Goal: Task Accomplishment & Management: Complete application form

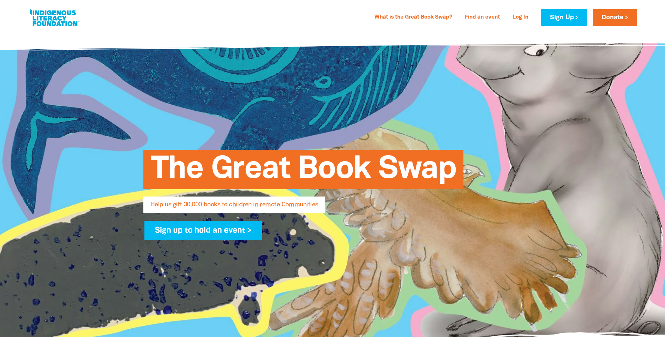
select select "AU"
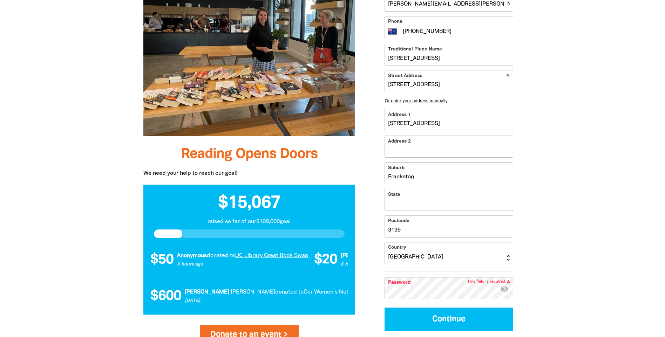
scroll to position [561, 0]
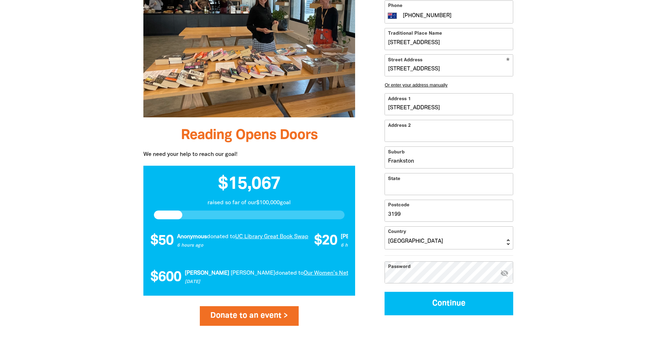
click at [428, 189] on input "State" at bounding box center [449, 184] width 128 height 21
type input "Victoria"
type input "[STREET_ADDRESS]"
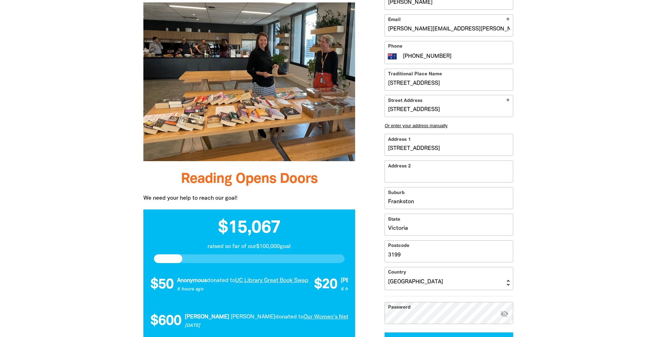
scroll to position [631, 0]
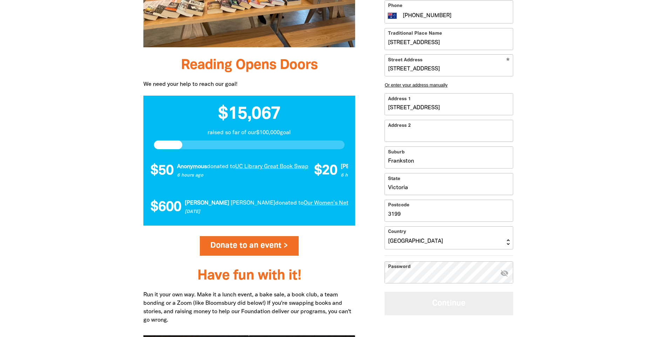
click at [450, 306] on button "Continue" at bounding box center [449, 303] width 129 height 23
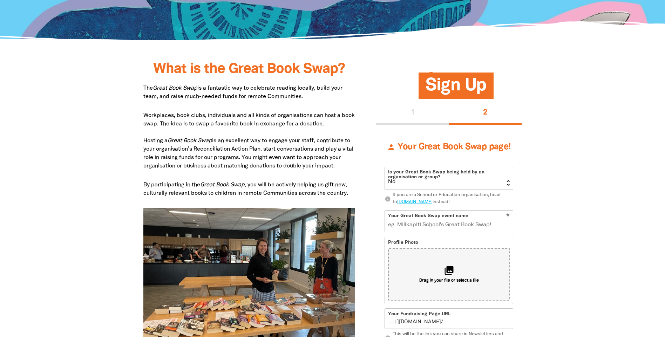
scroll to position [313, 0]
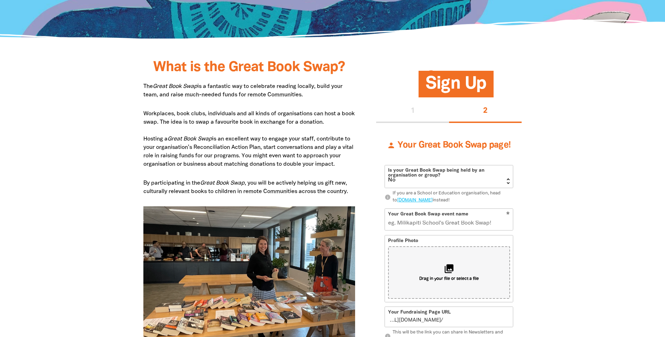
click at [510, 179] on select "Yes No" at bounding box center [449, 176] width 128 height 22
select select "Yes"
click at [385, 165] on select "Yes No" at bounding box center [449, 176] width 128 height 22
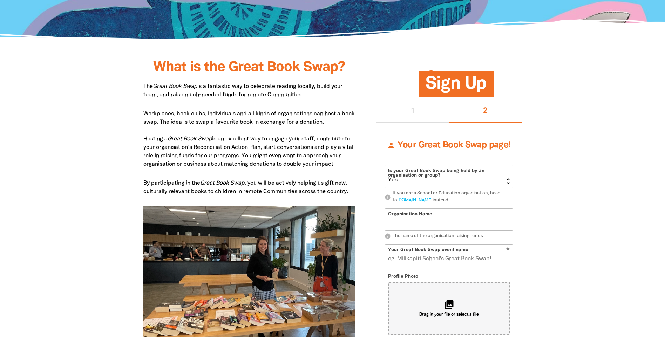
click at [480, 221] on input "Organisation Name" at bounding box center [449, 219] width 128 height 21
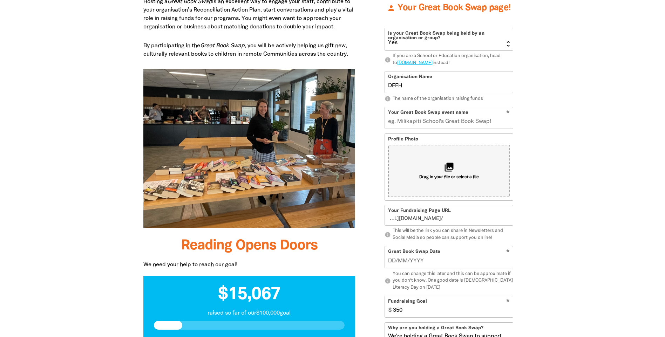
scroll to position [453, 0]
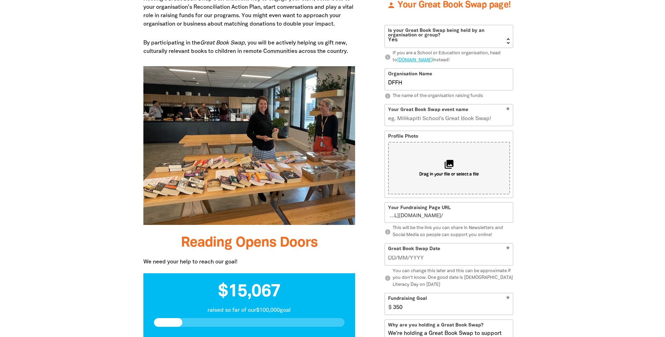
type input "DFFH"
type input "__/__/____"
click at [451, 258] on input "__/__/____" at bounding box center [449, 258] width 122 height 8
click at [424, 259] on input "__/__/____" at bounding box center [449, 258] width 122 height 8
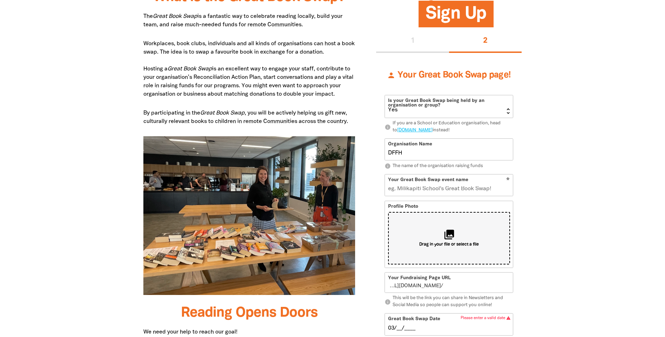
scroll to position [348, 0]
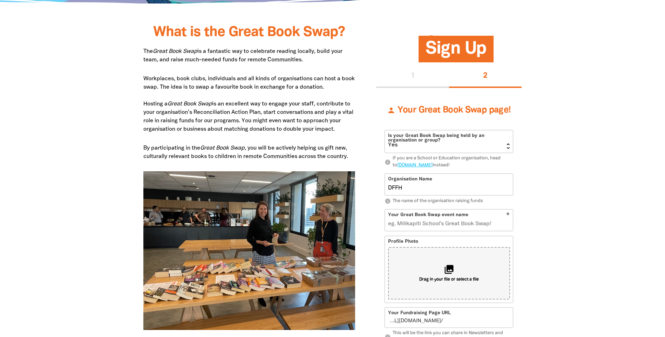
type input "03/__/____"
click at [450, 222] on input "Your Great Book Swap event name" at bounding box center [449, 220] width 128 height 21
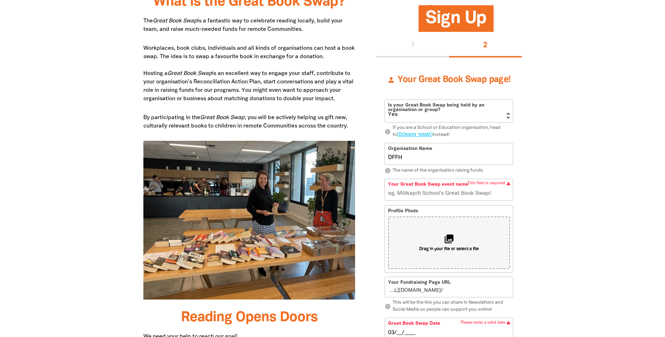
scroll to position [383, 0]
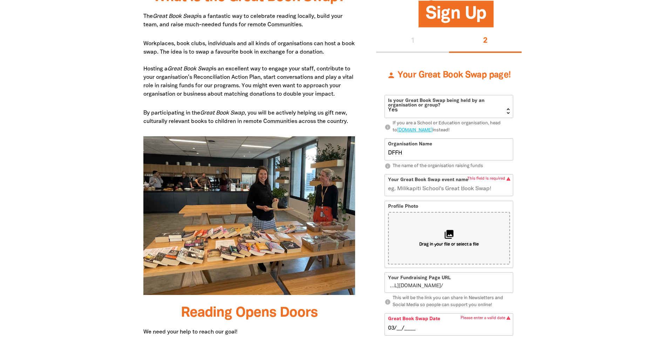
click at [423, 187] on input "Your Great Book Swap event name" at bounding box center [449, 185] width 128 height 21
type input "Bay"
type input "b"
type input "Bays"
type input "ba"
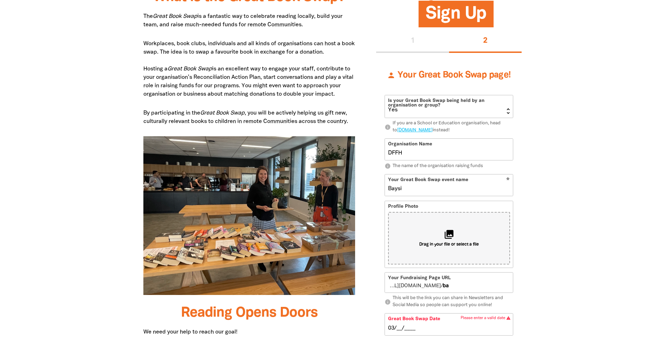
type input "Bays"
type input "bay"
type input "B"
type input "BP"
type input "bp"
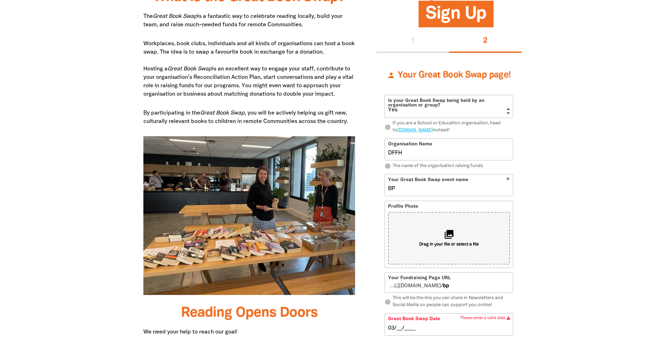
type input "BPA"
type input "bpa"
type input "BPA Great"
type input "bpagreat"
type input "BPA Great Books Swap"
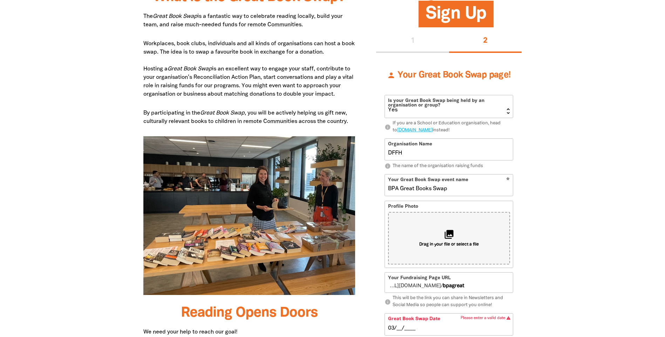
type input "bpagreatbooksswap"
type input "BPA Great Books Swap 2025"
type input "bpagreatbooksswap2025"
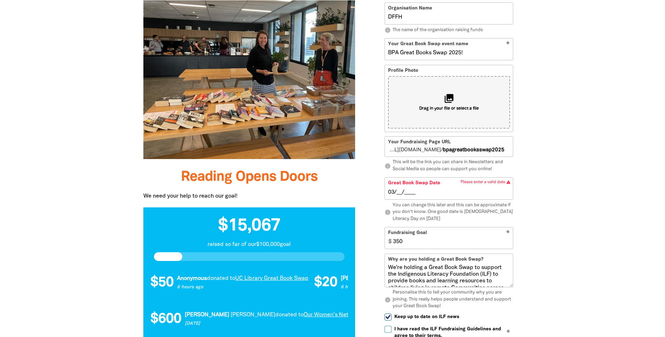
scroll to position [523, 0]
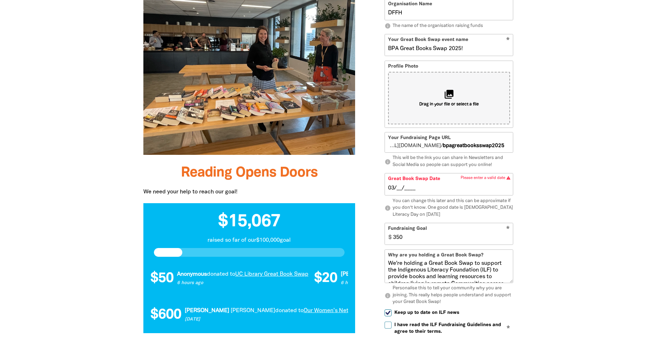
type input "BPA Great Books Swap 2025!"
click at [398, 189] on input "03/__/____" at bounding box center [449, 188] width 122 height 8
click at [408, 188] on input "03/09/____" at bounding box center [449, 188] width 122 height 8
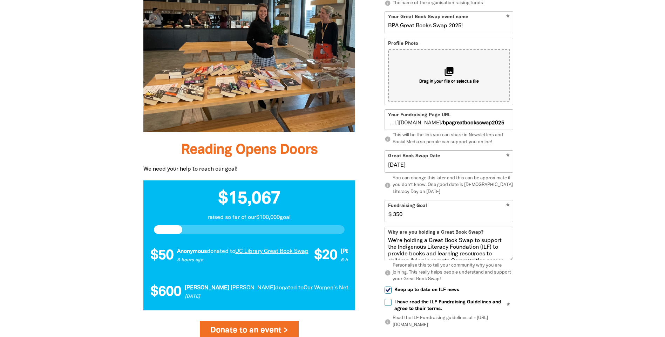
scroll to position [558, 0]
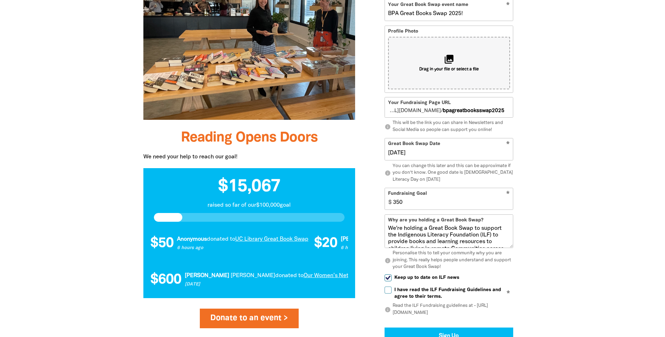
type input "03/09/2025"
click at [507, 204] on input "349" at bounding box center [451, 198] width 123 height 21
click at [507, 204] on input "348" at bounding box center [451, 198] width 123 height 21
click at [507, 204] on input "347" at bounding box center [451, 198] width 123 height 21
click at [507, 204] on input "346" at bounding box center [451, 198] width 123 height 21
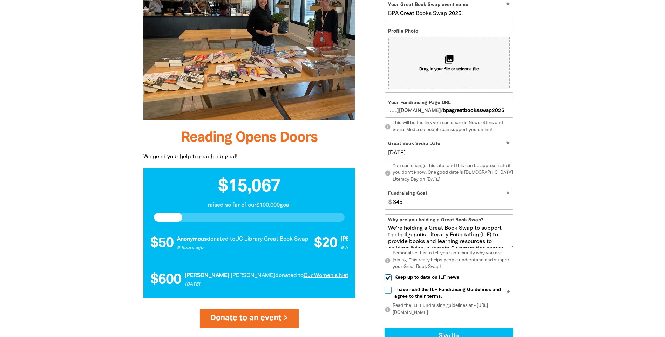
click at [507, 204] on input "345" at bounding box center [451, 198] width 123 height 21
click at [507, 204] on input "344" at bounding box center [451, 198] width 123 height 21
click at [507, 204] on input "343" at bounding box center [451, 198] width 123 height 21
click at [507, 204] on input "342" at bounding box center [451, 198] width 123 height 21
click at [509, 204] on input "341" at bounding box center [451, 198] width 123 height 21
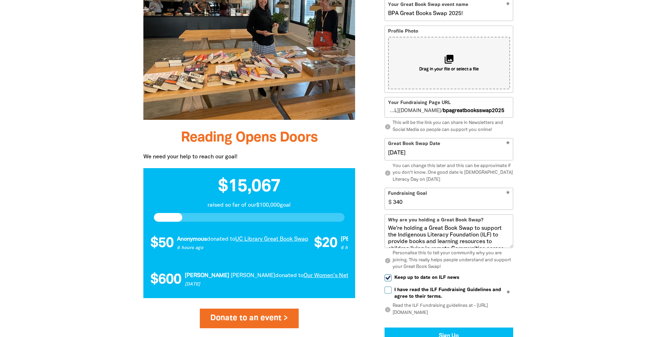
click at [509, 204] on input "340" at bounding box center [451, 198] width 123 height 21
click at [509, 204] on input "339" at bounding box center [451, 198] width 123 height 21
click at [509, 204] on input "338" at bounding box center [451, 198] width 123 height 21
click at [509, 201] on input "339" at bounding box center [451, 198] width 123 height 21
click at [509, 201] on input "340" at bounding box center [451, 198] width 123 height 21
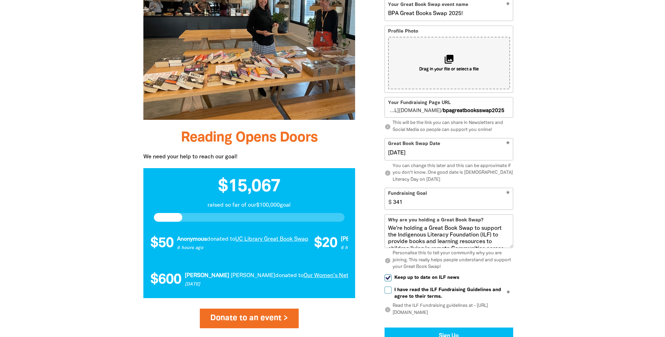
click at [508, 201] on input "341" at bounding box center [451, 198] width 123 height 21
click at [508, 201] on input "342" at bounding box center [451, 198] width 123 height 21
click at [508, 201] on input "343" at bounding box center [451, 198] width 123 height 21
click at [508, 201] on input "344" at bounding box center [451, 198] width 123 height 21
click at [508, 201] on input "345" at bounding box center [451, 198] width 123 height 21
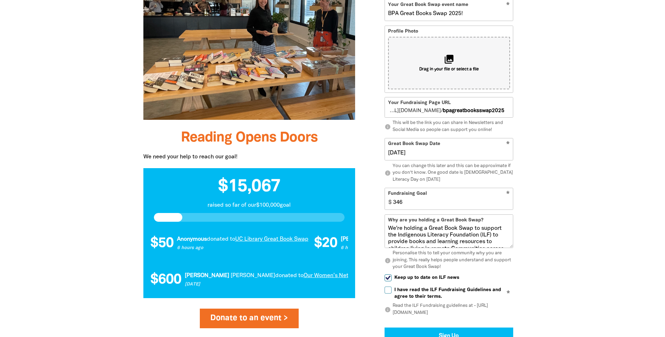
click at [508, 201] on input "346" at bounding box center [451, 198] width 123 height 21
click at [508, 201] on input "347" at bounding box center [451, 198] width 123 height 21
click at [508, 201] on input "348" at bounding box center [451, 198] width 123 height 21
click at [508, 201] on input "349" at bounding box center [451, 198] width 123 height 21
click at [508, 201] on input "350" at bounding box center [451, 198] width 123 height 21
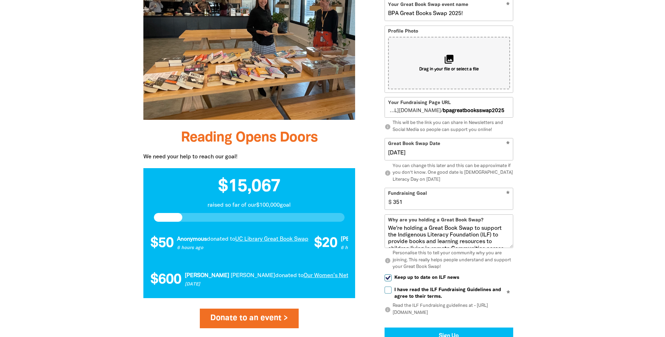
click at [508, 201] on input "351" at bounding box center [451, 198] width 123 height 21
click at [508, 201] on input "352" at bounding box center [451, 198] width 123 height 21
click at [508, 201] on input "353" at bounding box center [451, 198] width 123 height 21
click at [508, 201] on input "354" at bounding box center [451, 198] width 123 height 21
click at [508, 201] on input "355" at bounding box center [451, 198] width 123 height 21
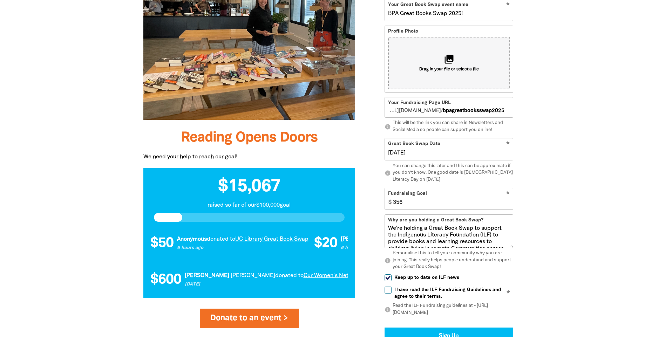
click at [508, 201] on input "356" at bounding box center [451, 198] width 123 height 21
click at [508, 201] on input "357" at bounding box center [451, 198] width 123 height 21
click at [508, 201] on input "358" at bounding box center [451, 198] width 123 height 21
click at [508, 201] on input "359" at bounding box center [451, 198] width 123 height 21
click at [507, 201] on input "360" at bounding box center [451, 198] width 123 height 21
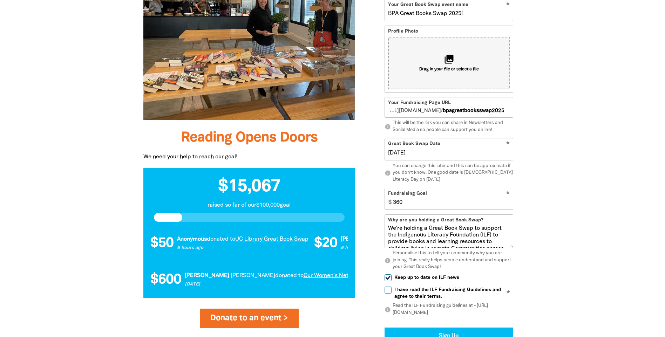
click at [487, 205] on input "360" at bounding box center [451, 198] width 123 height 21
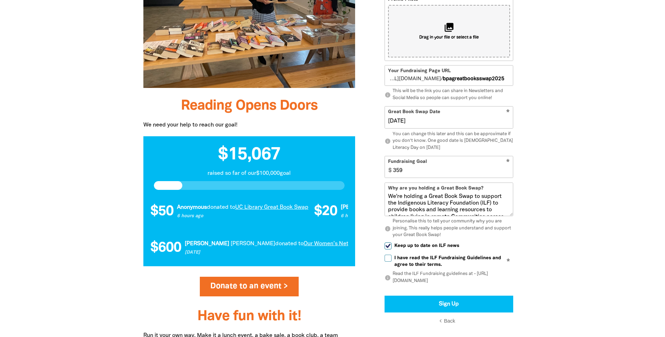
scroll to position [593, 0]
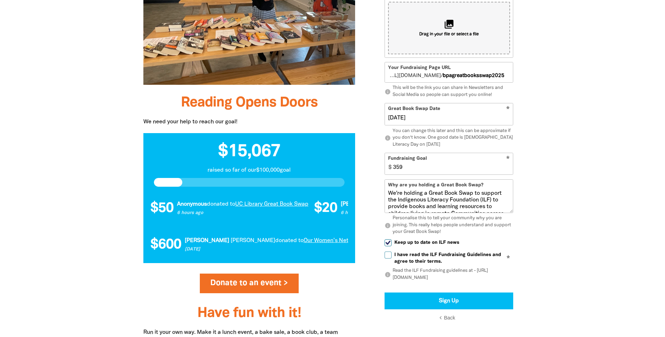
click at [496, 168] on input "359" at bounding box center [451, 163] width 123 height 21
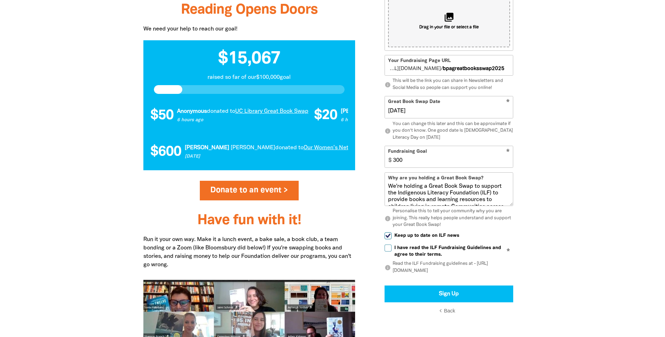
scroll to position [699, 0]
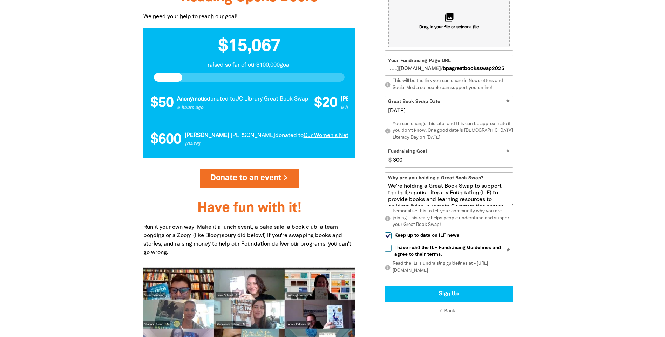
click at [478, 159] on input "300" at bounding box center [451, 156] width 123 height 21
type input "300"
click at [389, 249] on input "I have read the ILF Fundraising Guidelines and agree to their terms." at bounding box center [388, 248] width 7 height 7
checkbox input "true"
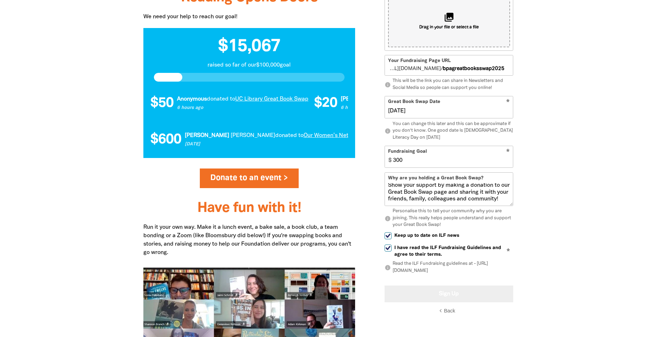
click at [452, 296] on button "Sign Up" at bounding box center [449, 294] width 129 height 17
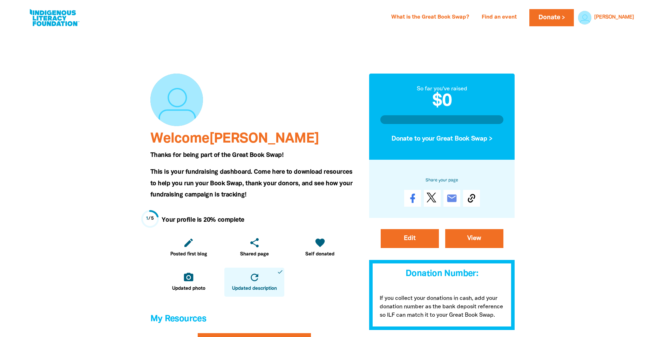
click at [195, 63] on div "Welcome katie Thanks for being part of the Great Book Swap! This is your fundra…" at bounding box center [254, 322] width 219 height 553
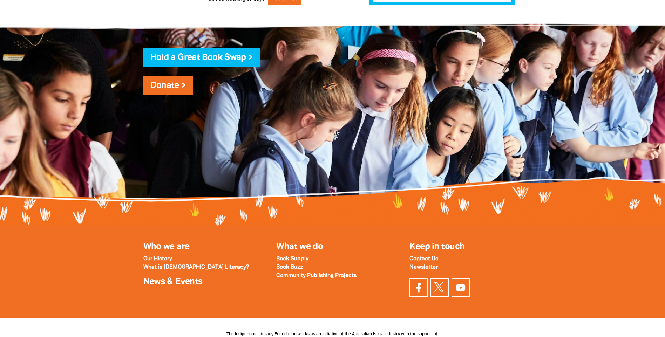
scroll to position [666, 0]
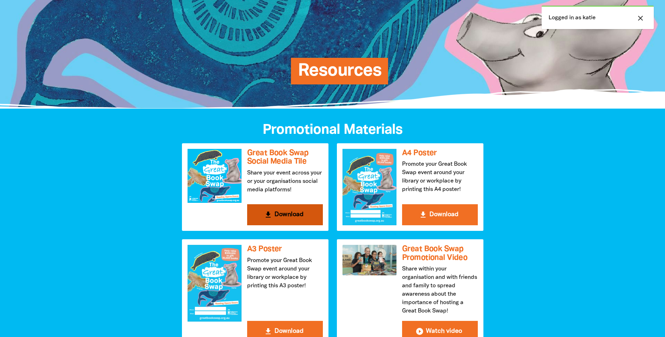
scroll to position [70, 0]
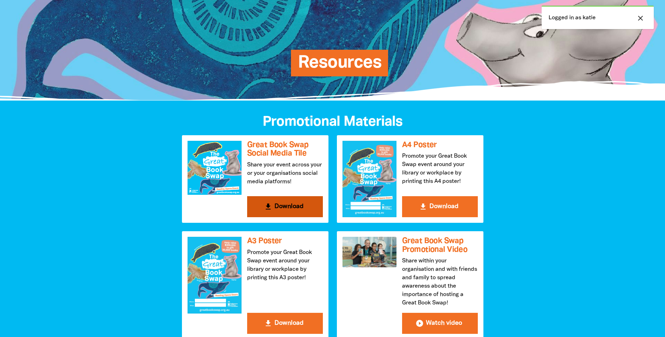
click at [218, 161] on div at bounding box center [215, 168] width 54 height 54
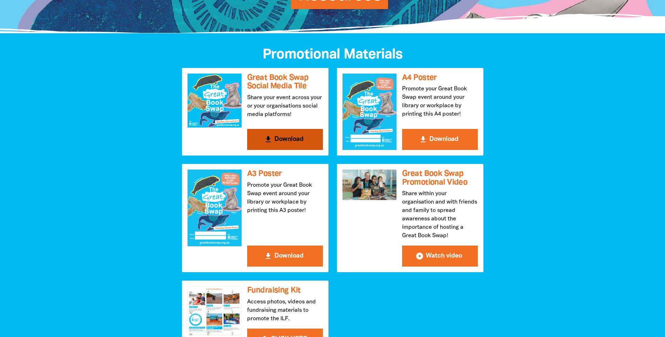
scroll to position [140, 0]
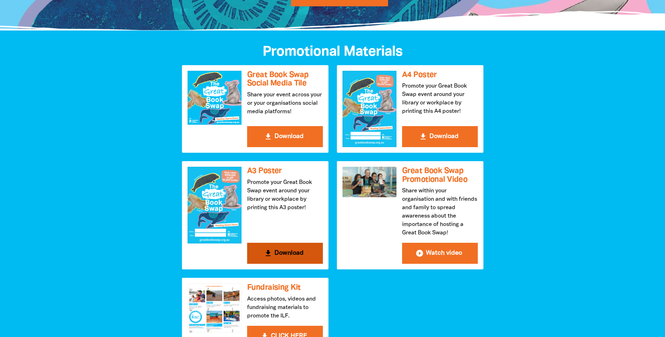
click at [222, 222] on div at bounding box center [215, 205] width 54 height 76
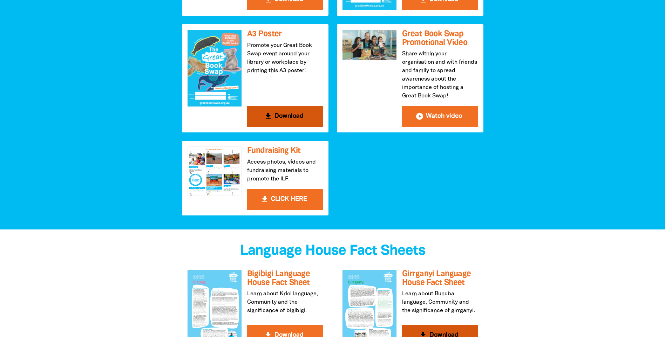
scroll to position [280, 0]
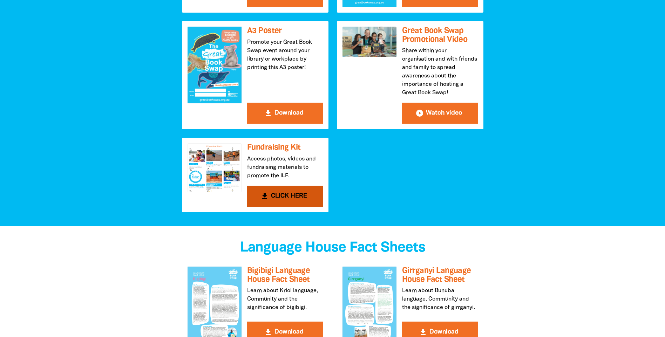
click at [225, 168] on div at bounding box center [215, 167] width 54 height 49
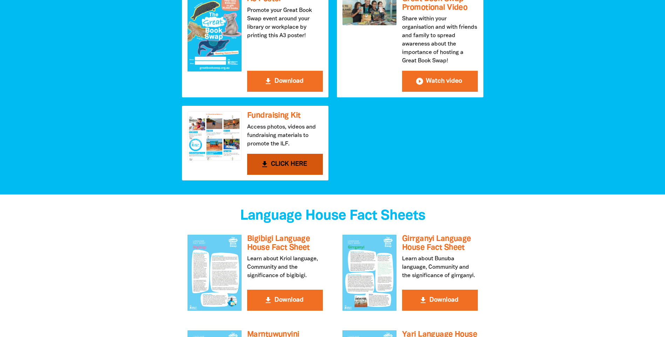
scroll to position [210, 0]
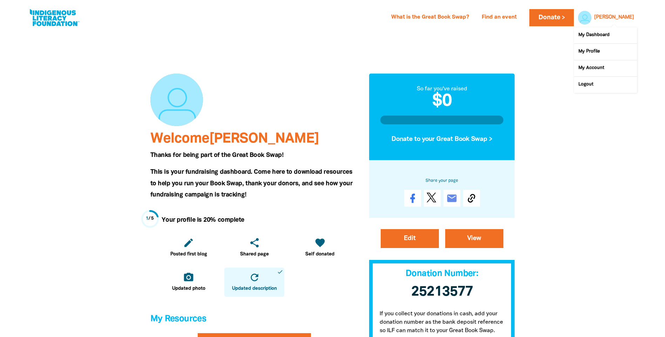
click at [591, 18] on div at bounding box center [583, 17] width 17 height 17
click at [598, 35] on link "My Dashboard" at bounding box center [605, 35] width 63 height 16
click at [591, 18] on div at bounding box center [583, 17] width 17 height 17
click at [590, 52] on link "My Profile" at bounding box center [605, 52] width 63 height 16
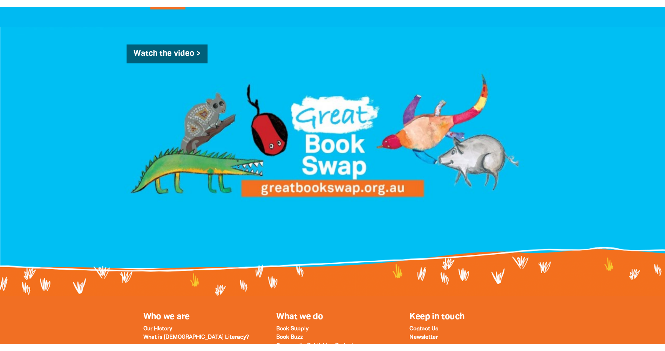
scroll to position [632, 0]
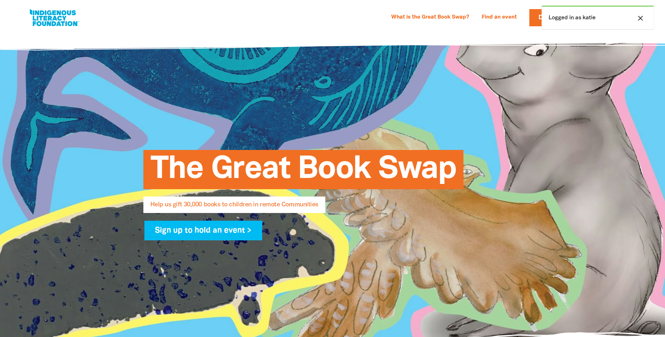
select select "AU"
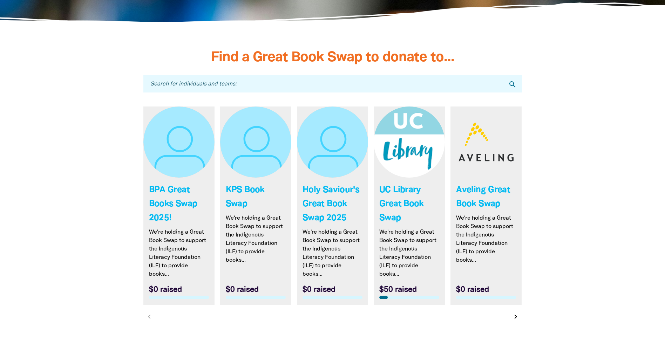
scroll to position [2020, 0]
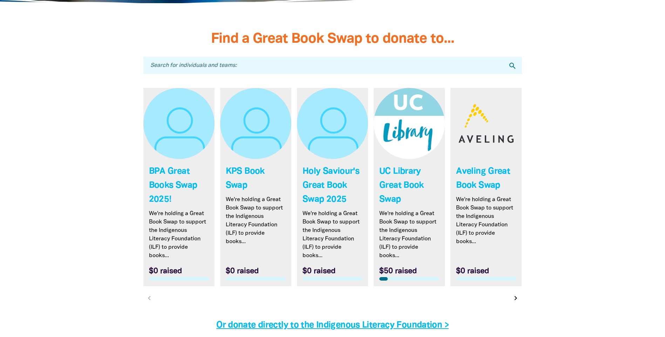
drag, startPoint x: 170, startPoint y: 189, endPoint x: 161, endPoint y: 180, distance: 12.4
click at [161, 180] on link "Link to BPA Great Books Swap 2025!" at bounding box center [178, 187] width 71 height 198
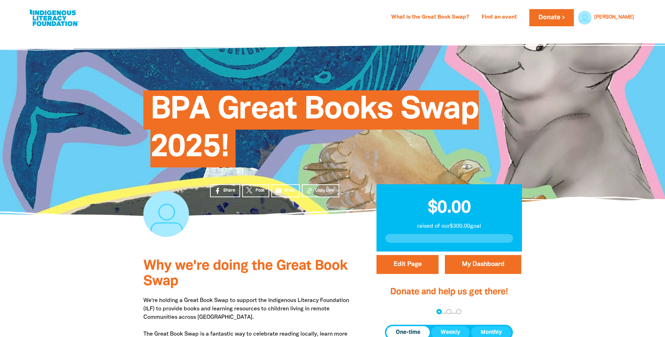
click at [363, 112] on span "BPA Great Books Swap 2025!" at bounding box center [314, 132] width 328 height 72
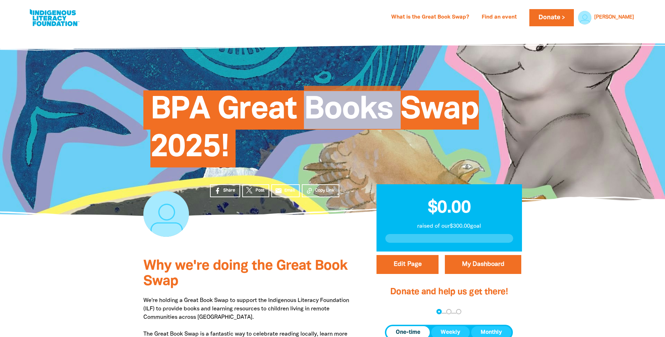
click at [363, 112] on span "BPA Great Books Swap 2025!" at bounding box center [314, 132] width 328 height 72
drag, startPoint x: 363, startPoint y: 112, endPoint x: 350, endPoint y: 100, distance: 17.8
click at [350, 100] on span "BPA Great Books Swap 2025!" at bounding box center [314, 132] width 328 height 72
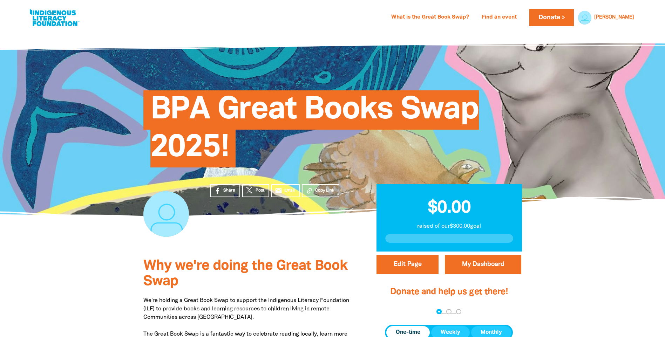
drag, startPoint x: 367, startPoint y: 110, endPoint x: 338, endPoint y: 111, distance: 28.8
click at [338, 111] on span "BPA Great Books Swap 2025!" at bounding box center [314, 132] width 328 height 72
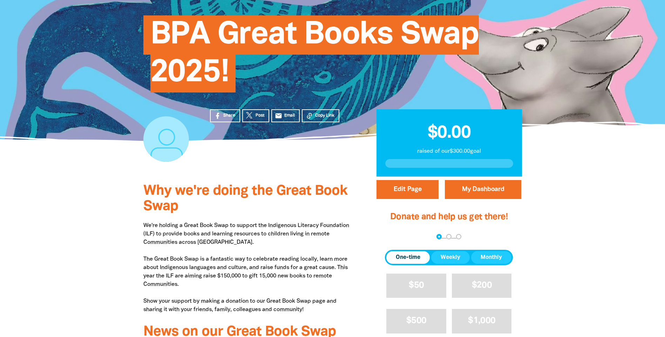
scroll to position [35, 0]
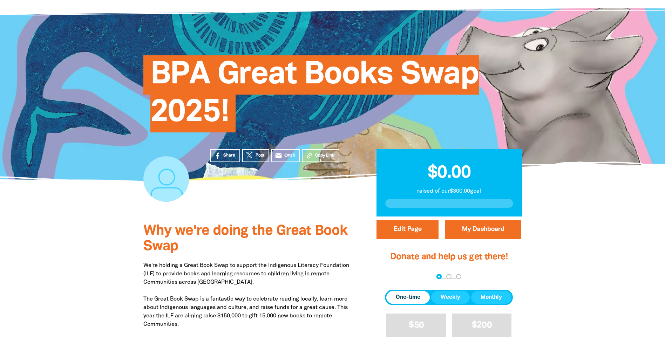
click at [383, 74] on span "BPA Great Books Swap 2025!" at bounding box center [314, 97] width 328 height 72
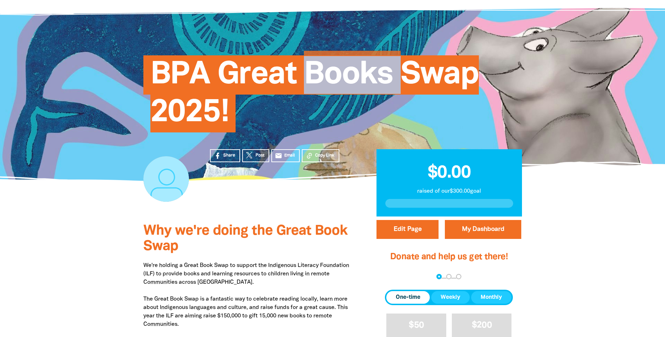
click at [383, 74] on span "BPA Great Books Swap 2025!" at bounding box center [314, 97] width 328 height 72
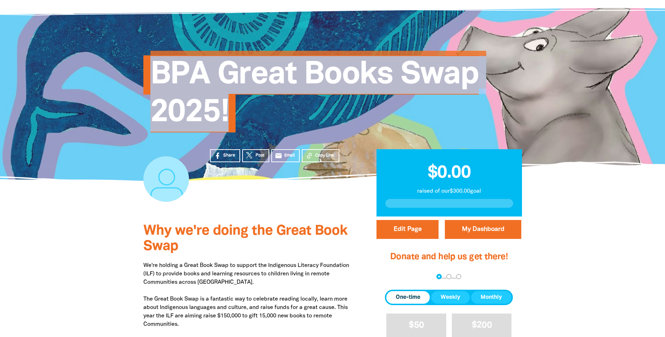
click at [383, 74] on span "BPA Great Books Swap 2025!" at bounding box center [314, 97] width 328 height 72
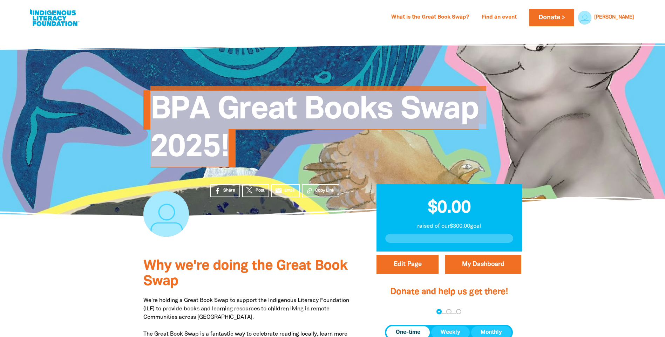
click at [446, 136] on h1 "BPA Great Books Swap 2025!" at bounding box center [339, 129] width 379 height 76
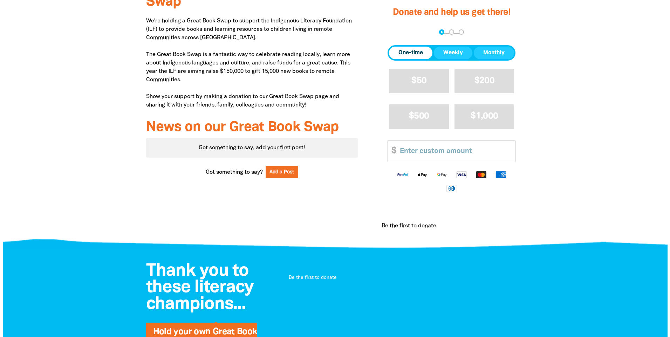
scroll to position [210, 0]
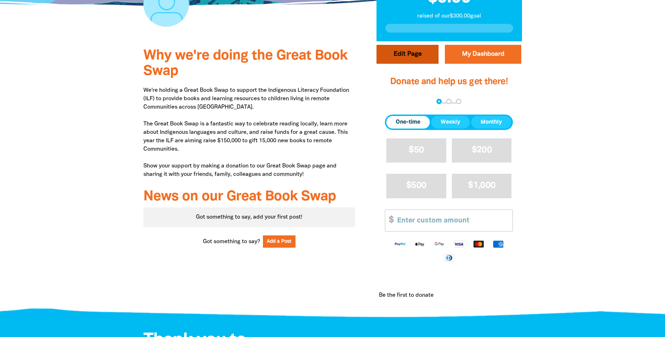
click at [405, 59] on button "Edit Page" at bounding box center [407, 54] width 62 height 19
select select "Yes"
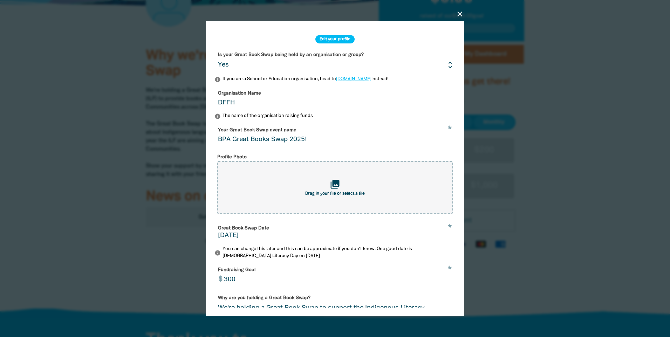
drag, startPoint x: 270, startPoint y: 143, endPoint x: 270, endPoint y: 137, distance: 6.0
click at [270, 143] on input "BPA Great Books Swap 2025!" at bounding box center [335, 135] width 241 height 22
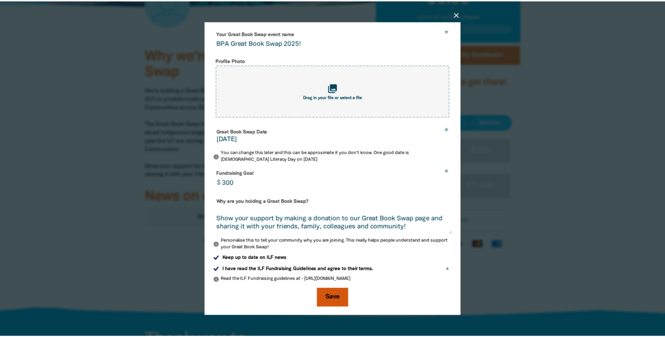
scroll to position [64, 0]
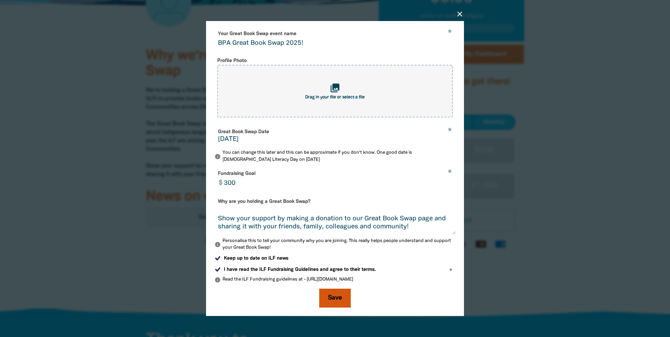
type input "BPA Great Book Swap 2025!"
click at [332, 298] on button "Save" at bounding box center [335, 298] width 32 height 19
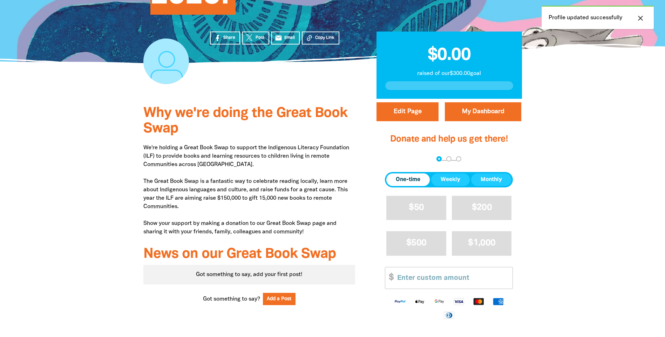
scroll to position [70, 0]
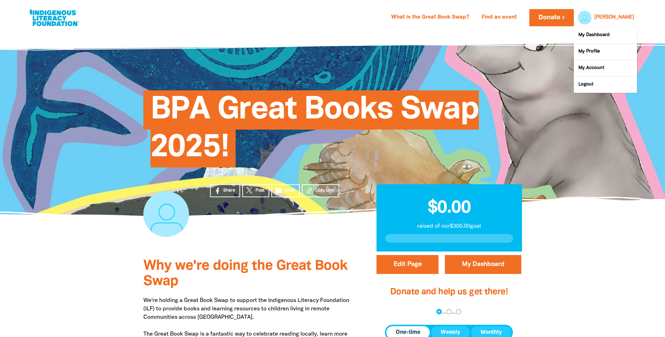
click at [614, 22] on span at bounding box center [605, 55] width 63 height 66
click at [605, 36] on link "My Dashboard" at bounding box center [605, 35] width 63 height 16
